Goal: Task Accomplishment & Management: Manage account settings

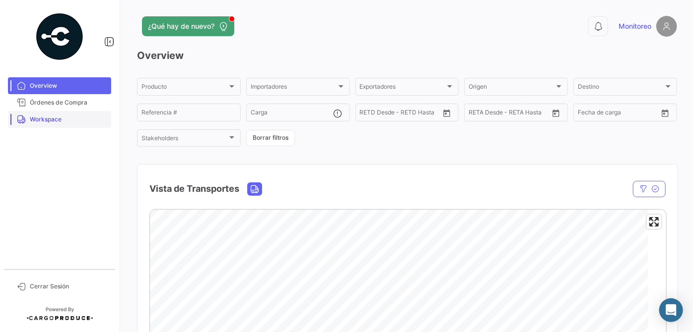
click at [53, 116] on span "Workspace" at bounding box center [68, 119] width 77 height 9
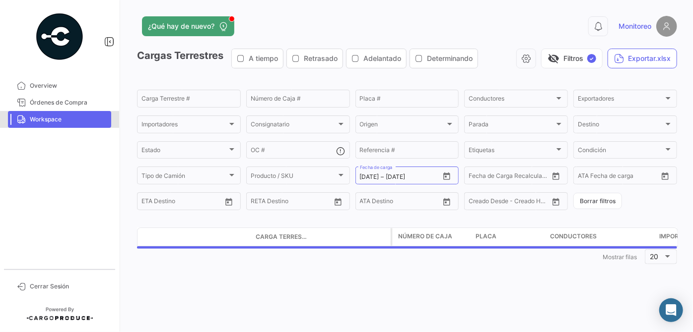
click at [45, 117] on span "Workspace" at bounding box center [68, 119] width 77 height 9
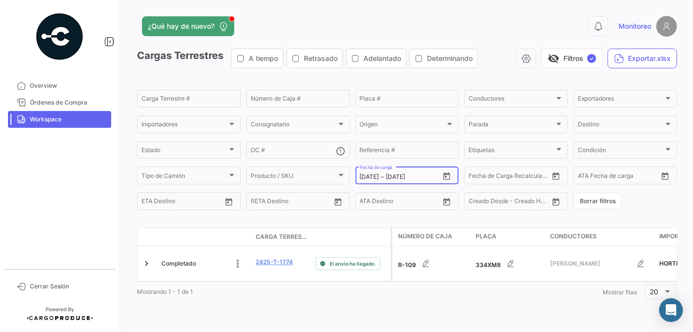
click at [442, 181] on icon "Open calendar" at bounding box center [446, 176] width 9 height 9
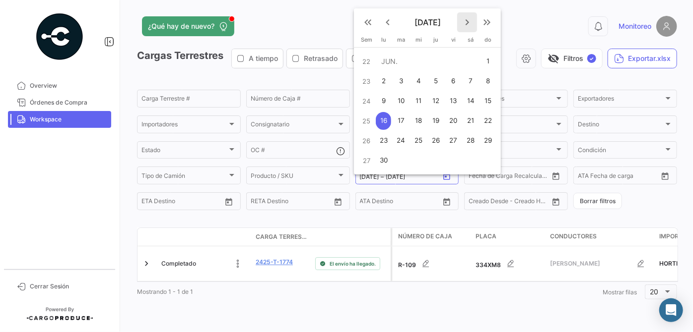
click at [469, 23] on mat-icon "keyboard_arrow_right" at bounding box center [467, 22] width 12 height 12
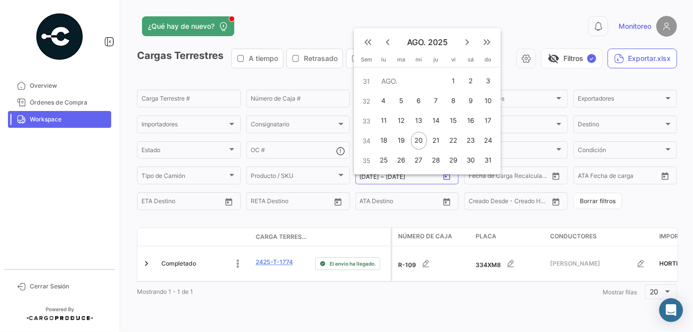
click at [434, 138] on div "21" at bounding box center [435, 141] width 15 height 18
type input "[DATE]"
click at [434, 138] on div "21" at bounding box center [435, 141] width 15 height 18
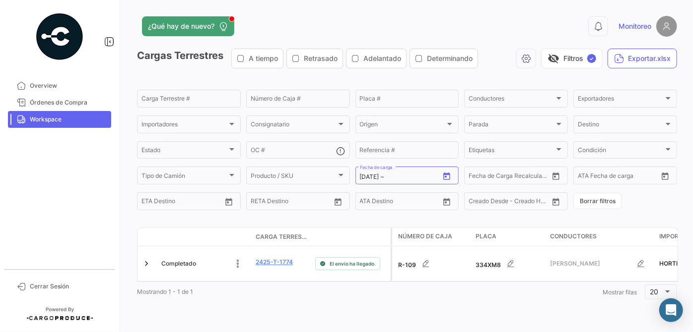
type input "[DATE]"
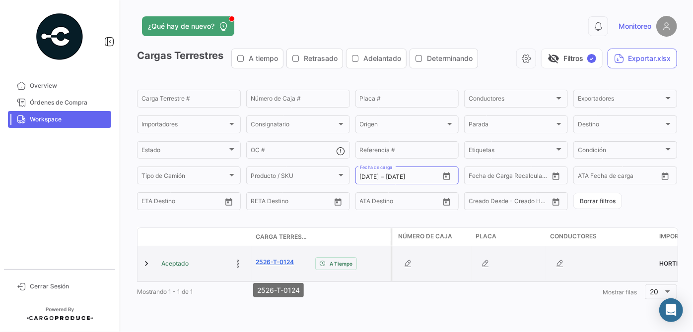
click at [277, 267] on link "2526-T-0124" at bounding box center [275, 262] width 38 height 9
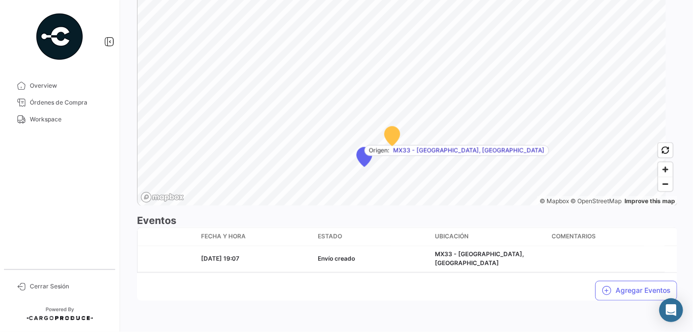
scroll to position [763, 0]
click at [70, 87] on span "Overview" at bounding box center [68, 85] width 77 height 9
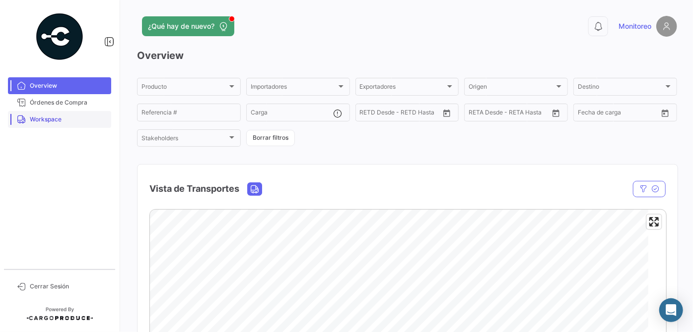
click at [53, 120] on span "Workspace" at bounding box center [68, 119] width 77 height 9
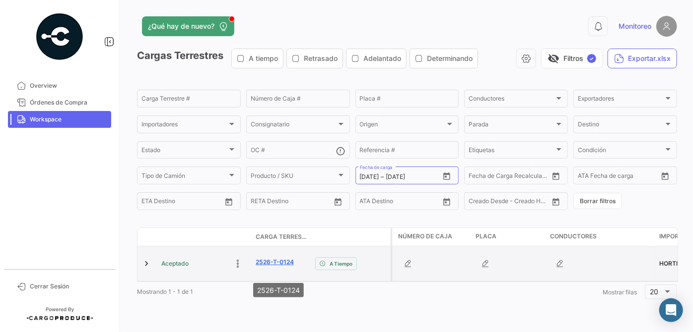
click at [272, 267] on link "2526-T-0124" at bounding box center [275, 262] width 38 height 9
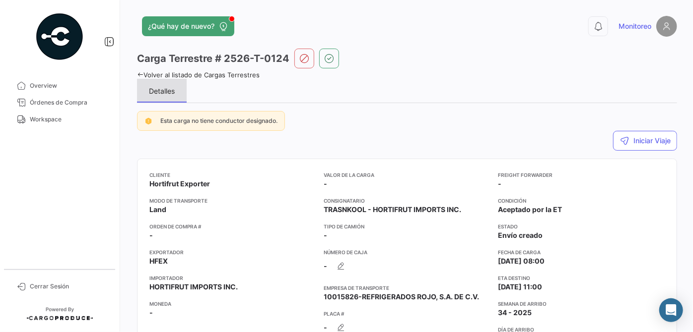
click at [159, 102] on div "Detalles" at bounding box center [162, 91] width 50 height 24
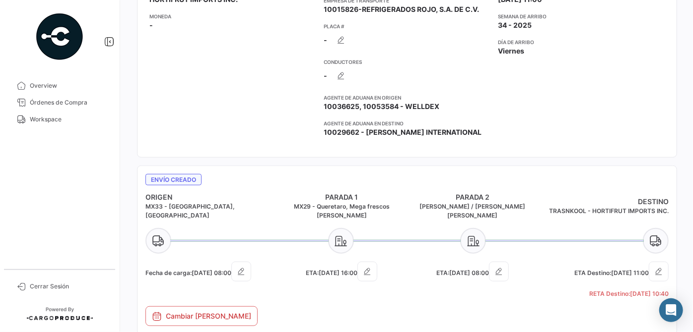
scroll to position [361, 0]
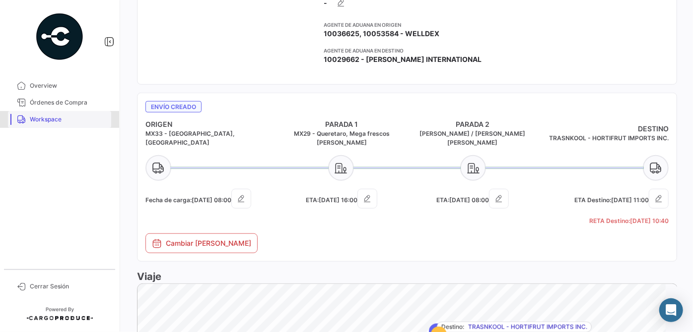
click at [55, 122] on span "Workspace" at bounding box center [68, 119] width 77 height 9
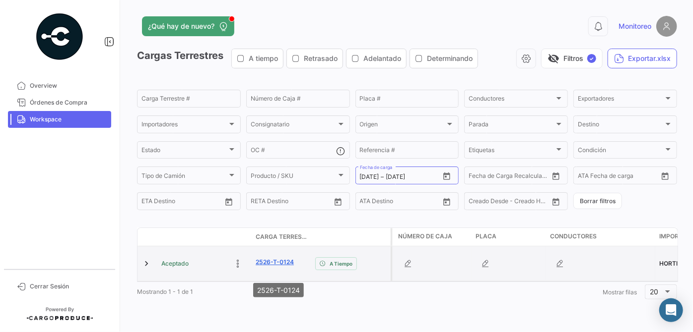
click at [282, 267] on link "2526-T-0124" at bounding box center [275, 262] width 38 height 9
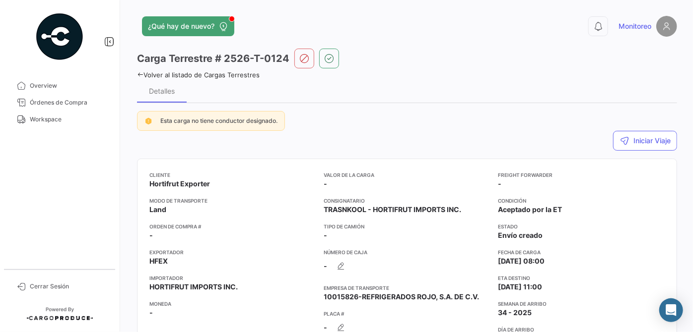
click at [211, 98] on div "Detalles" at bounding box center [407, 91] width 540 height 24
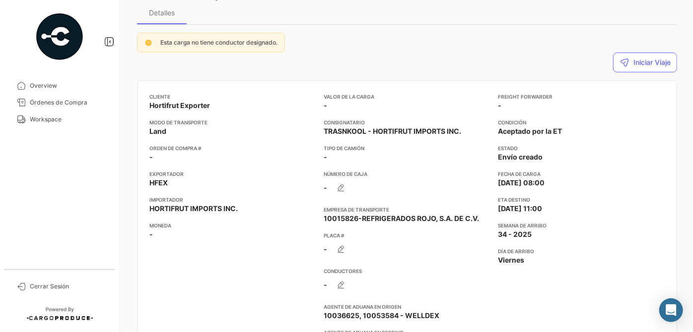
scroll to position [90, 0]
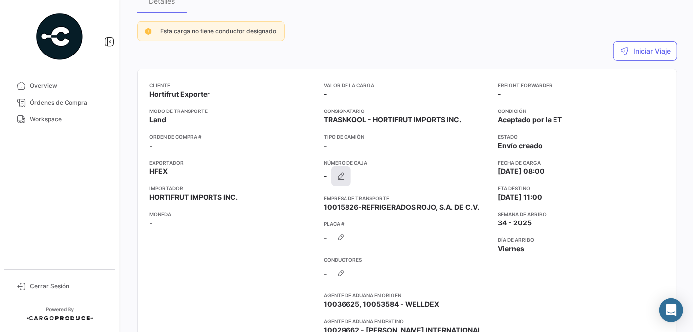
click at [341, 182] on icon "button" at bounding box center [341, 177] width 10 height 10
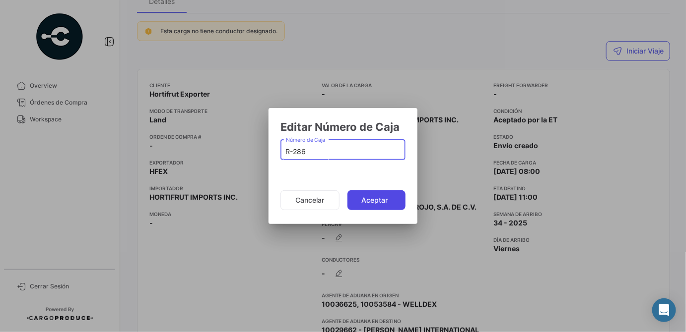
type input "R-286"
click at [365, 198] on button "Aceptar" at bounding box center [376, 201] width 58 height 20
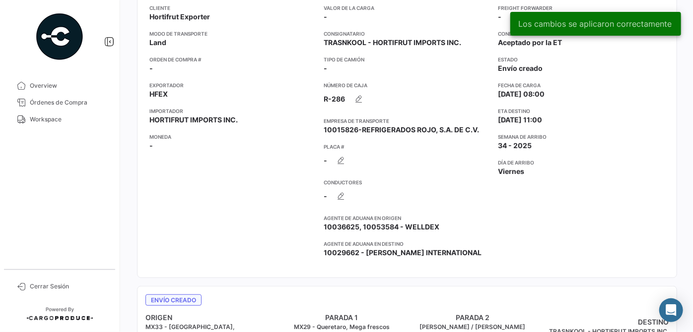
scroll to position [180, 0]
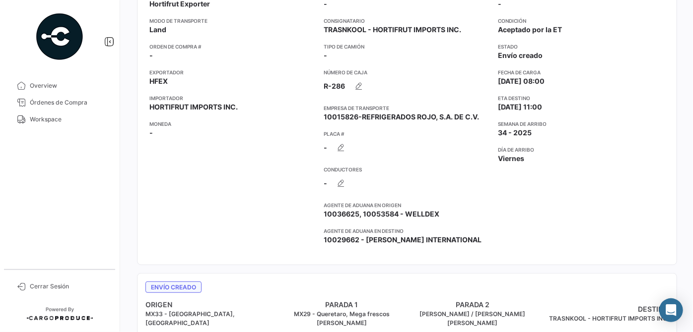
click at [295, 253] on div "Cliente Hortifrut Exporter Modo de Transporte Land Orden de Compra # - Exportad…" at bounding box center [232, 122] width 166 height 262
drag, startPoint x: 40, startPoint y: 121, endPoint x: 87, endPoint y: 123, distance: 47.7
click at [40, 121] on span "Workspace" at bounding box center [68, 119] width 77 height 9
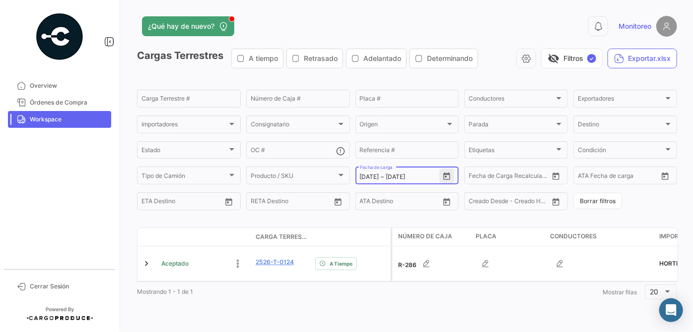
click at [444, 181] on icon "Open calendar" at bounding box center [446, 176] width 9 height 9
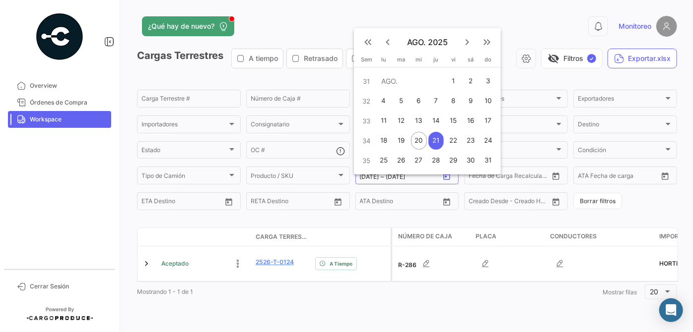
click at [384, 44] on mat-icon "keyboard_arrow_left" at bounding box center [388, 42] width 12 height 12
click at [386, 43] on th "lunes lu" at bounding box center [383, 41] width 17 height 11
click at [390, 21] on mat-icon "keyboard_arrow_left" at bounding box center [388, 22] width 12 height 12
click at [390, 43] on mat-icon "keyboard_arrow_left" at bounding box center [388, 42] width 12 height 12
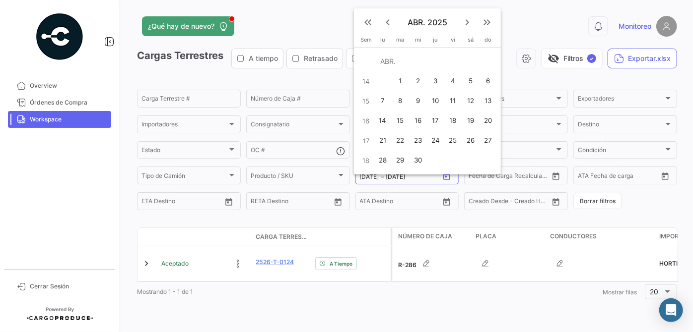
click at [398, 100] on div "8" at bounding box center [400, 101] width 16 height 18
type input "[DATE]"
click at [398, 100] on div "8" at bounding box center [400, 101] width 16 height 18
type input "[DATE]"
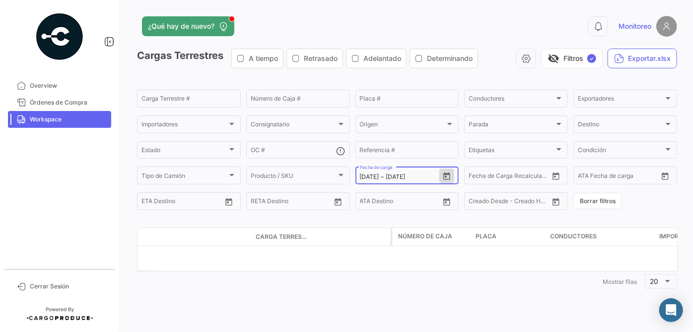
click at [442, 181] on icon "Open calendar" at bounding box center [446, 176] width 9 height 9
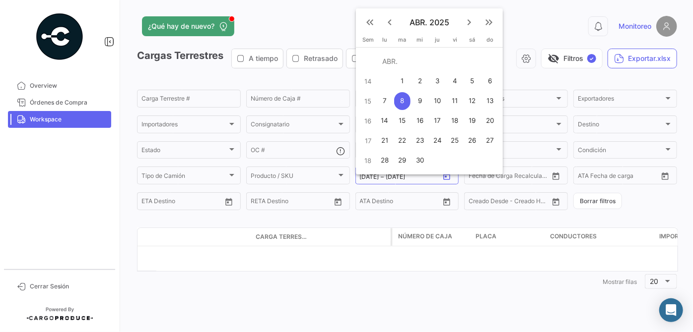
click at [469, 25] on mat-icon "keyboard_arrow_right" at bounding box center [469, 22] width 12 height 12
click at [469, 25] on div at bounding box center [346, 166] width 693 height 332
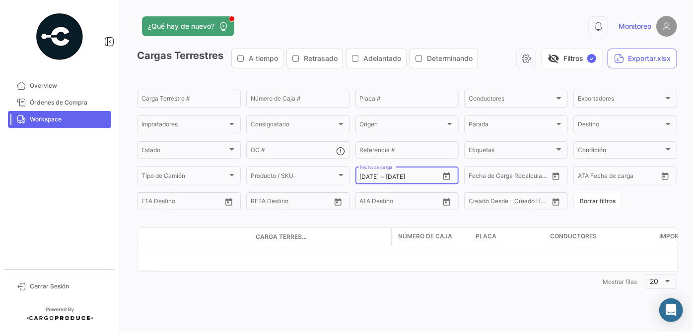
click at [446, 181] on icon "Open calendar" at bounding box center [446, 176] width 9 height 9
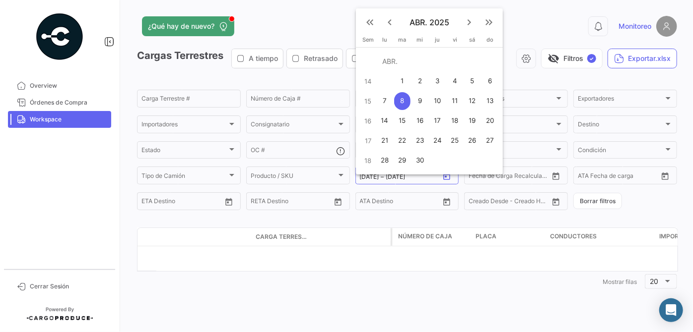
click at [464, 21] on mat-icon "keyboard_arrow_right" at bounding box center [469, 22] width 12 height 12
click at [469, 43] on mat-icon "keyboard_arrow_right" at bounding box center [469, 42] width 12 height 12
click at [468, 23] on mat-icon "keyboard_arrow_right" at bounding box center [469, 22] width 12 height 12
click at [432, 141] on div "21" at bounding box center [437, 141] width 15 height 18
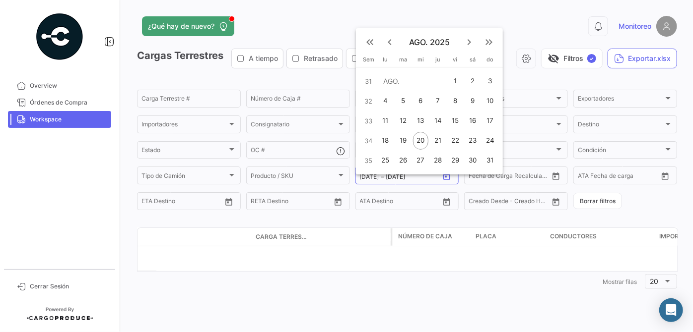
type input "[DATE]"
click at [432, 141] on div "21" at bounding box center [437, 141] width 15 height 18
type input "[DATE]"
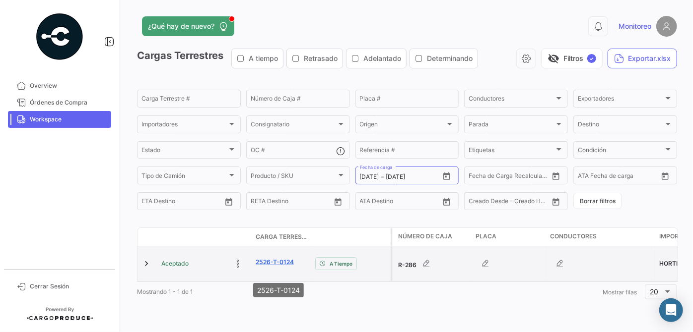
click at [287, 267] on link "2526-T-0124" at bounding box center [275, 262] width 38 height 9
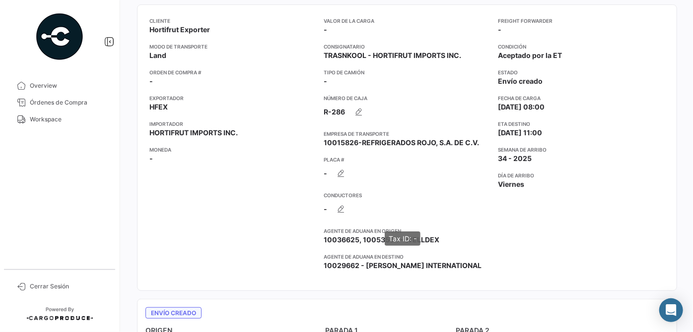
scroll to position [180, 0]
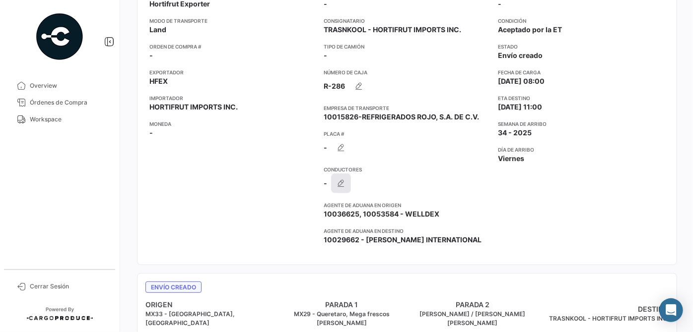
click at [338, 189] on icon "button" at bounding box center [341, 184] width 10 height 10
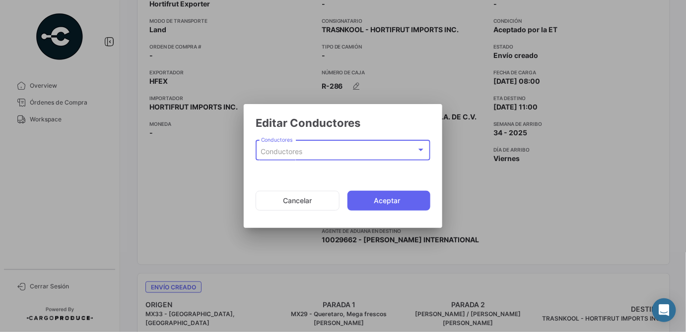
click at [374, 155] on div "Conductores" at bounding box center [338, 152] width 155 height 8
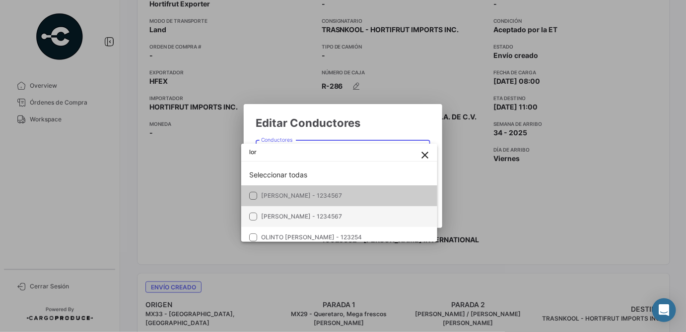
type input "lor"
click at [318, 215] on span "[PERSON_NAME] - 1234567" at bounding box center [301, 216] width 81 height 7
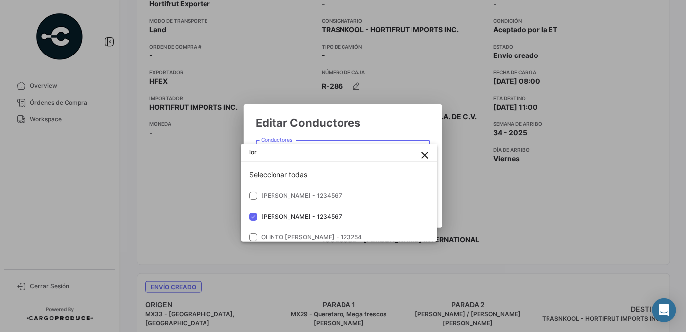
click at [399, 132] on div at bounding box center [343, 166] width 686 height 332
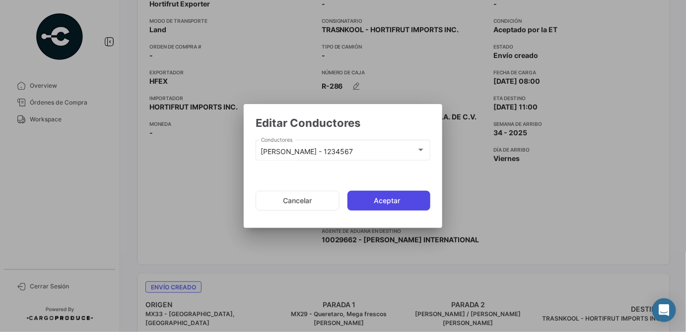
click at [402, 203] on button "Aceptar" at bounding box center [388, 201] width 83 height 20
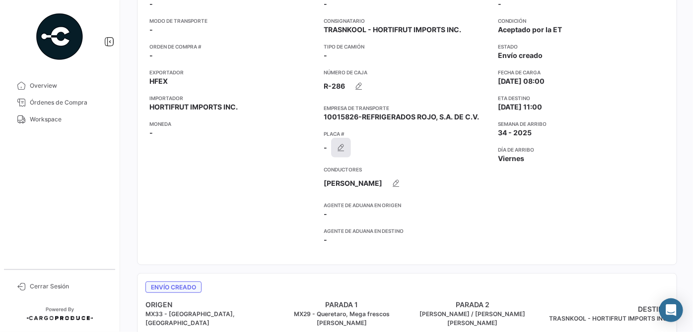
click at [344, 153] on icon "button" at bounding box center [341, 148] width 10 height 10
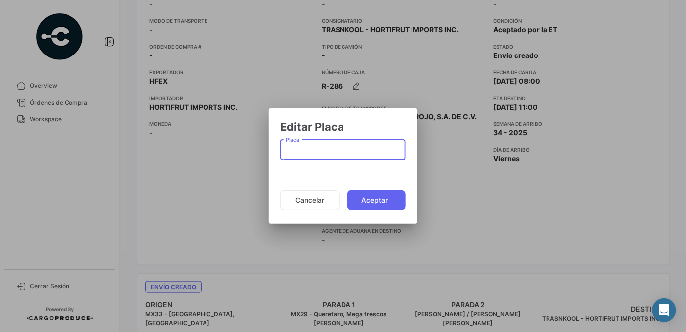
paste input "28UL3Z"
type input "28UL3Z"
click at [368, 198] on button "Aceptar" at bounding box center [376, 201] width 58 height 20
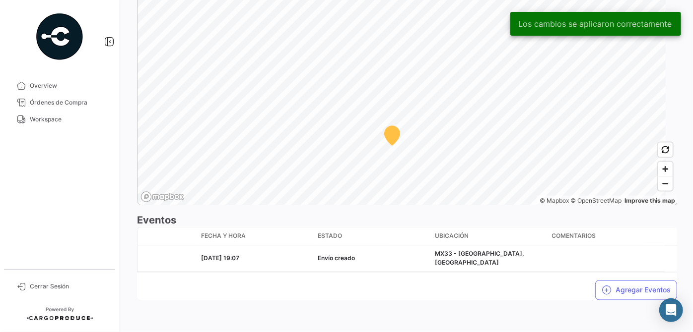
scroll to position [763, 0]
click at [57, 124] on link "Workspace" at bounding box center [59, 119] width 103 height 17
